Goal: Information Seeking & Learning: Learn about a topic

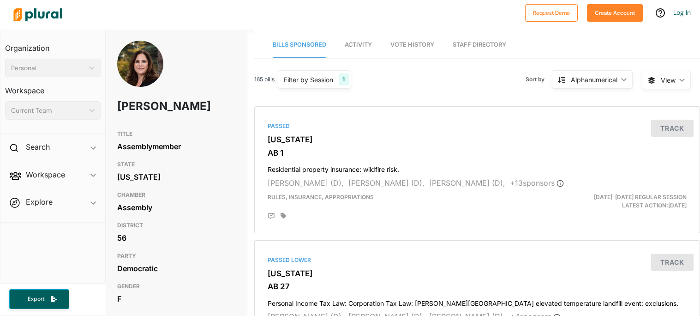
click at [416, 34] on link "Vote History" at bounding box center [412, 45] width 44 height 26
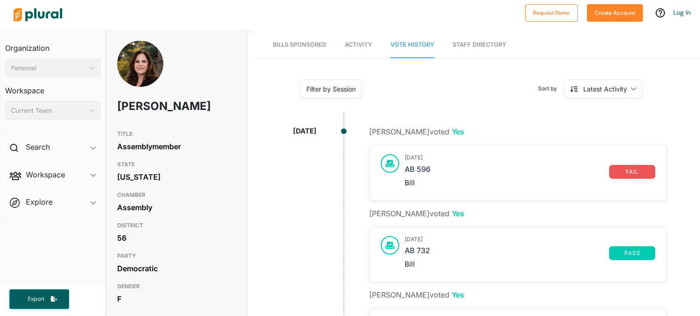
click at [310, 41] on span "Bills Sponsored" at bounding box center [300, 44] width 54 height 7
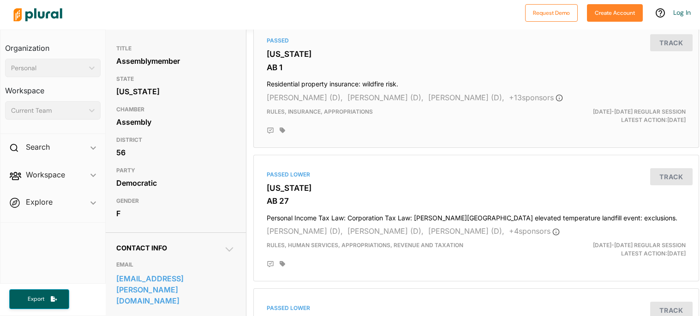
scroll to position [82, 1]
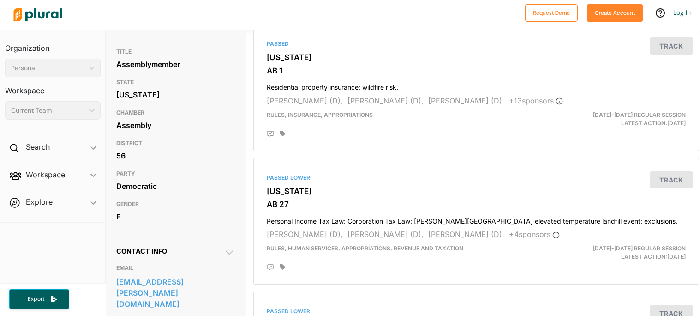
scroll to position [0, 1]
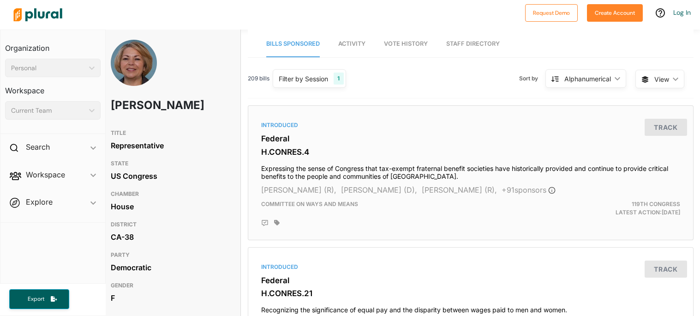
scroll to position [0, 6]
